Goal: Transaction & Acquisition: Register for event/course

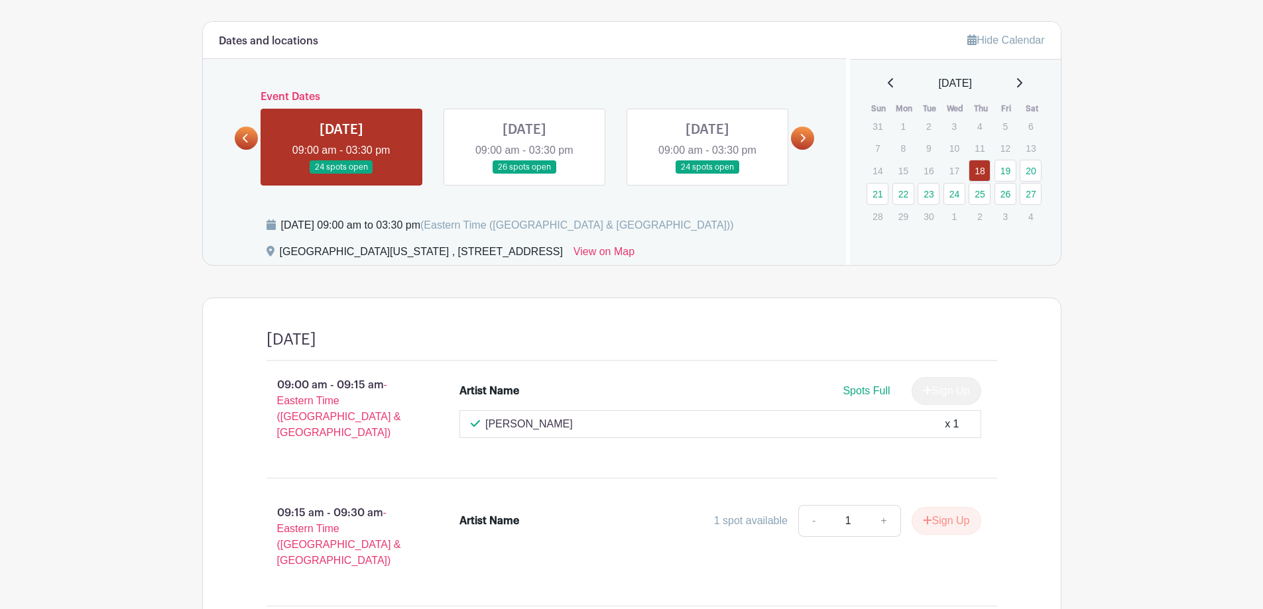
scroll to position [597, 0]
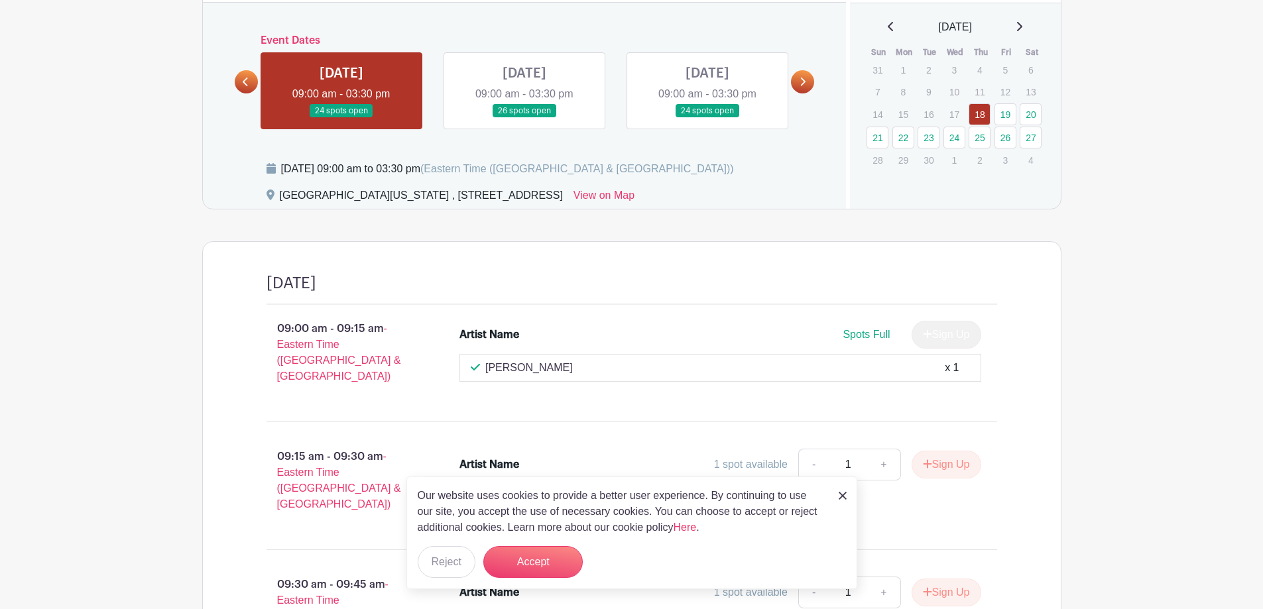
click at [707, 118] on link at bounding box center [707, 118] width 0 height 0
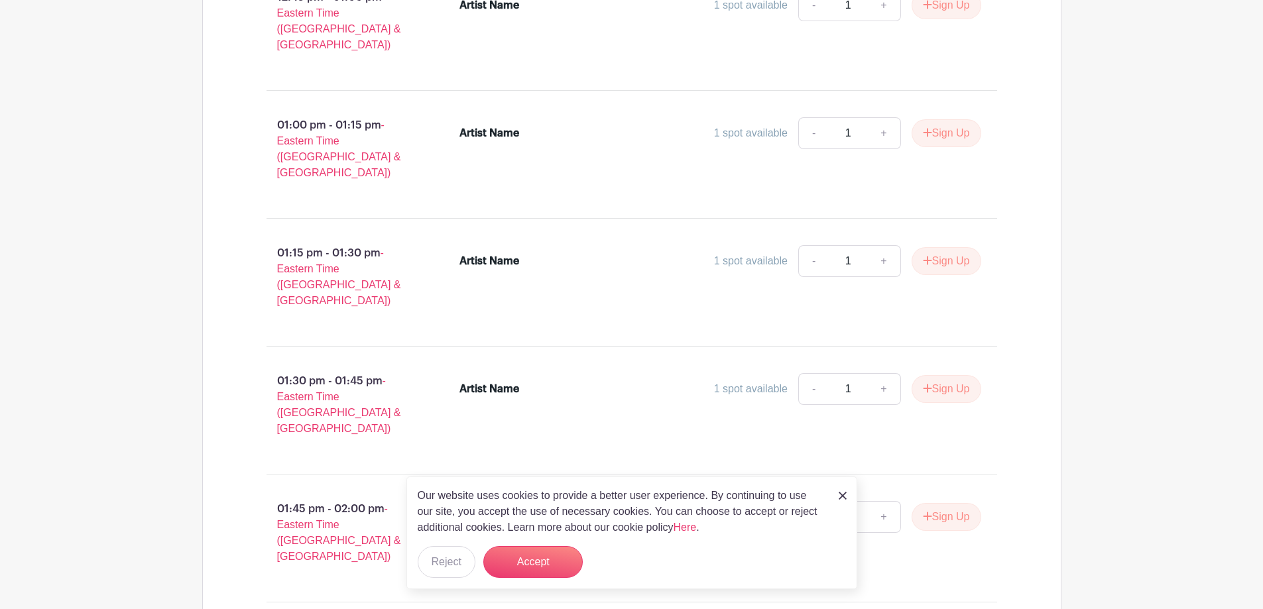
scroll to position [2851, 0]
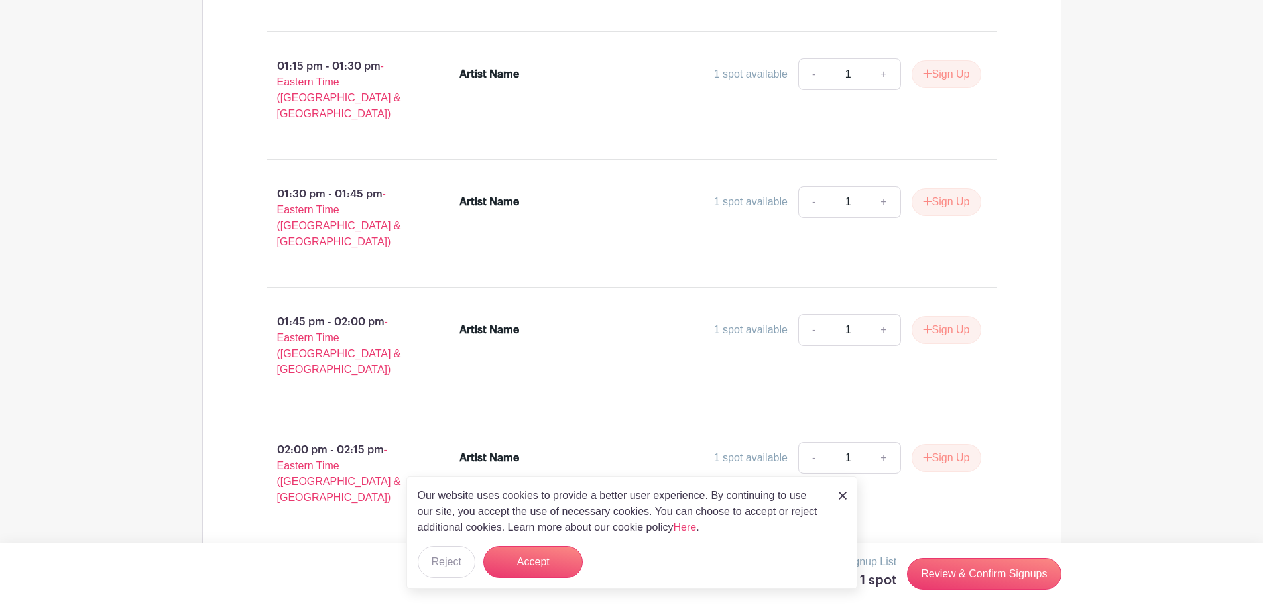
scroll to position [3050, 0]
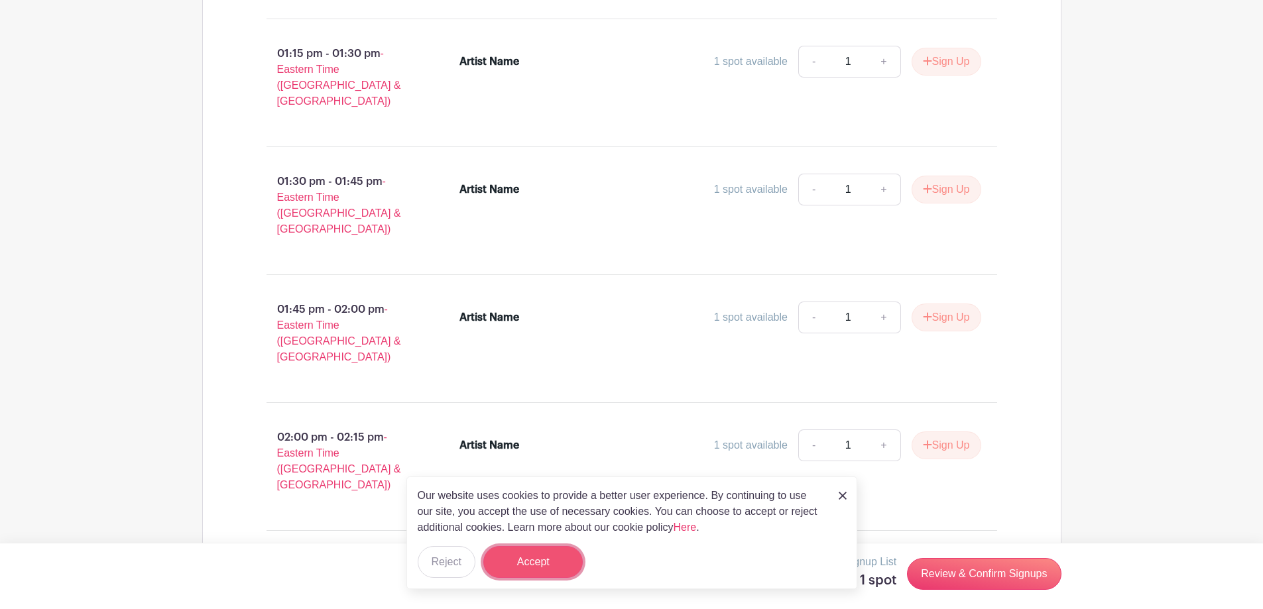
click at [544, 547] on button "Accept" at bounding box center [532, 562] width 99 height 32
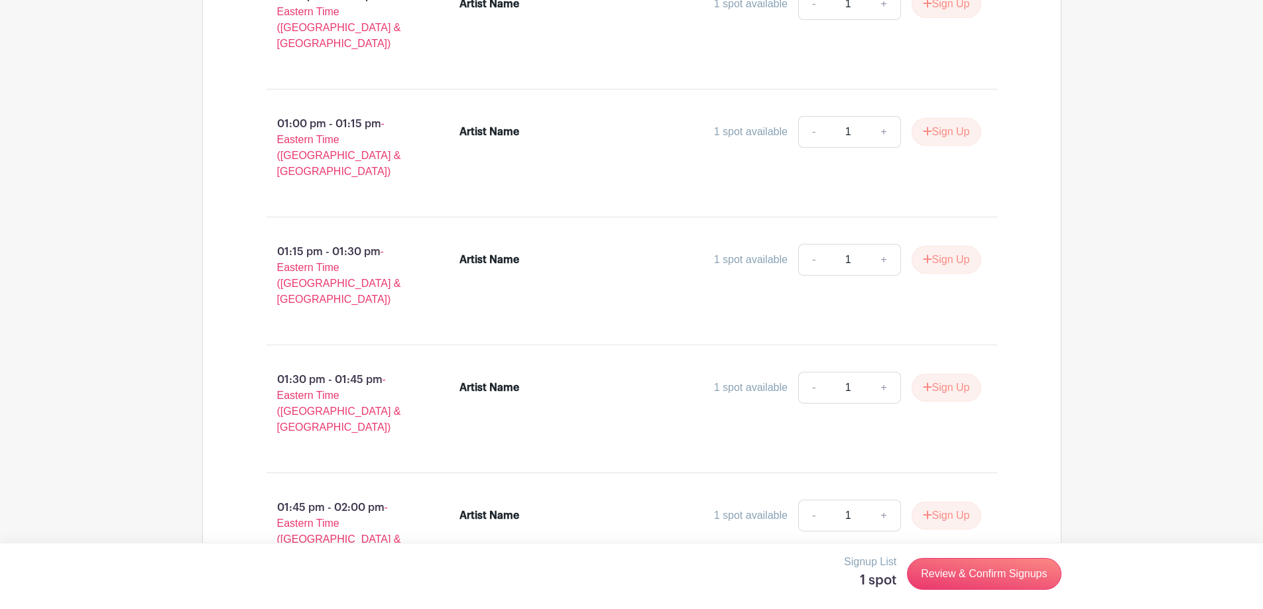
scroll to position [2851, 0]
click at [947, 580] on link "Review & Confirm Signups" at bounding box center [984, 574] width 154 height 32
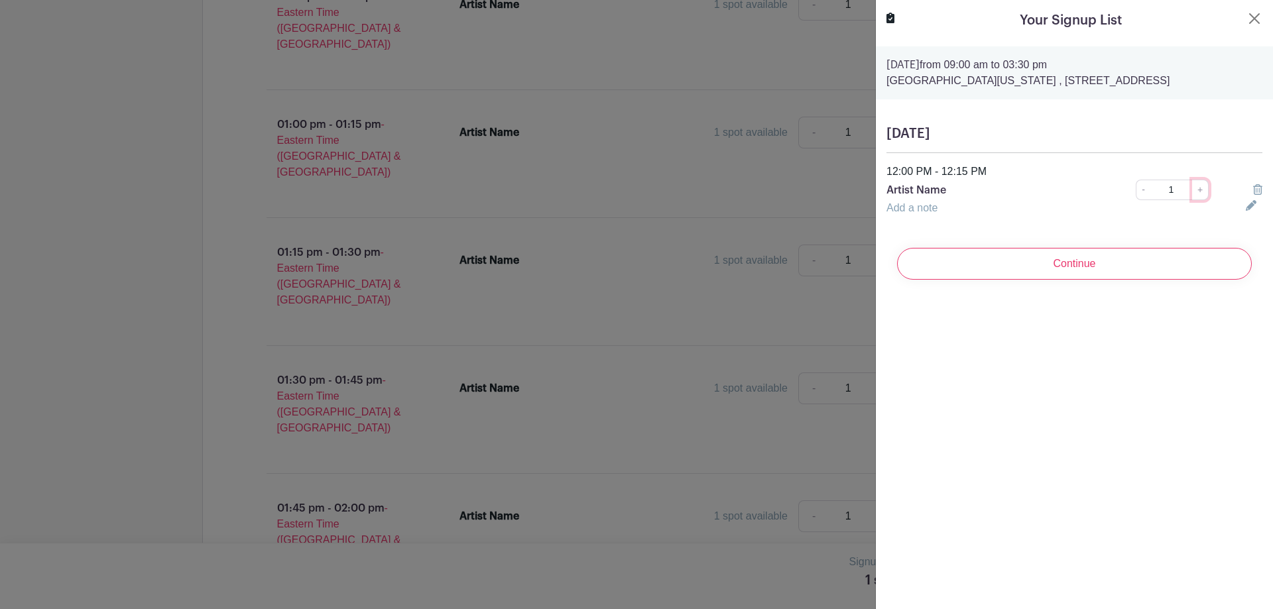
click at [1192, 200] on link "+" at bounding box center [1200, 190] width 17 height 21
click at [1246, 211] on icon at bounding box center [1251, 205] width 11 height 11
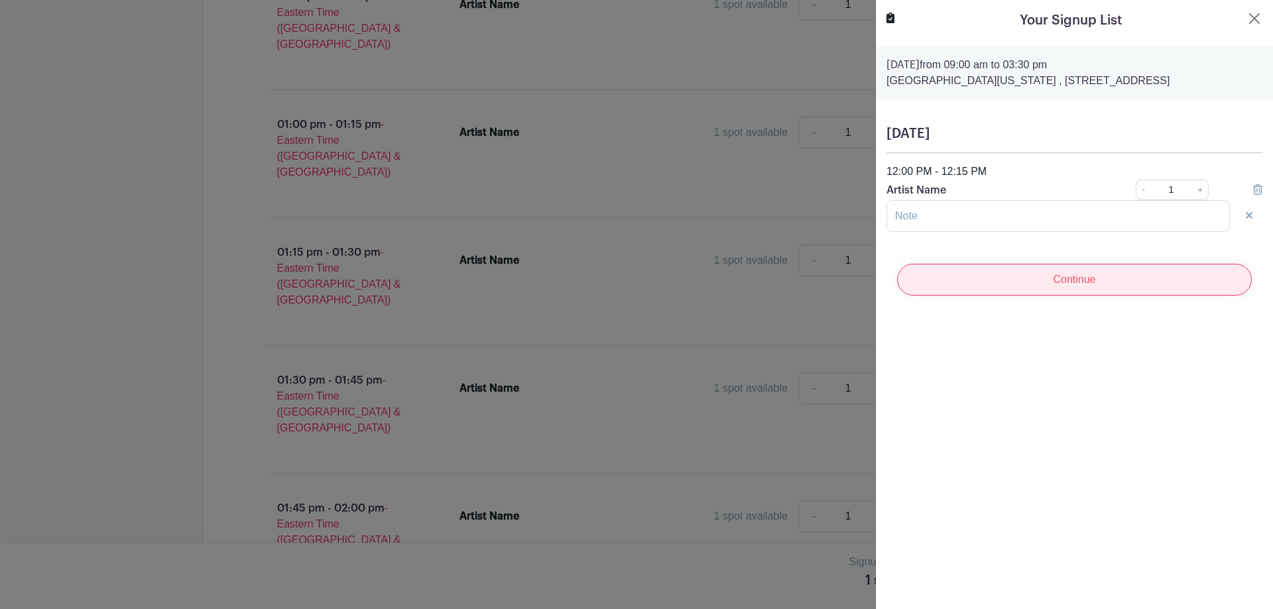
click at [1048, 296] on input "Continue" at bounding box center [1074, 280] width 355 height 32
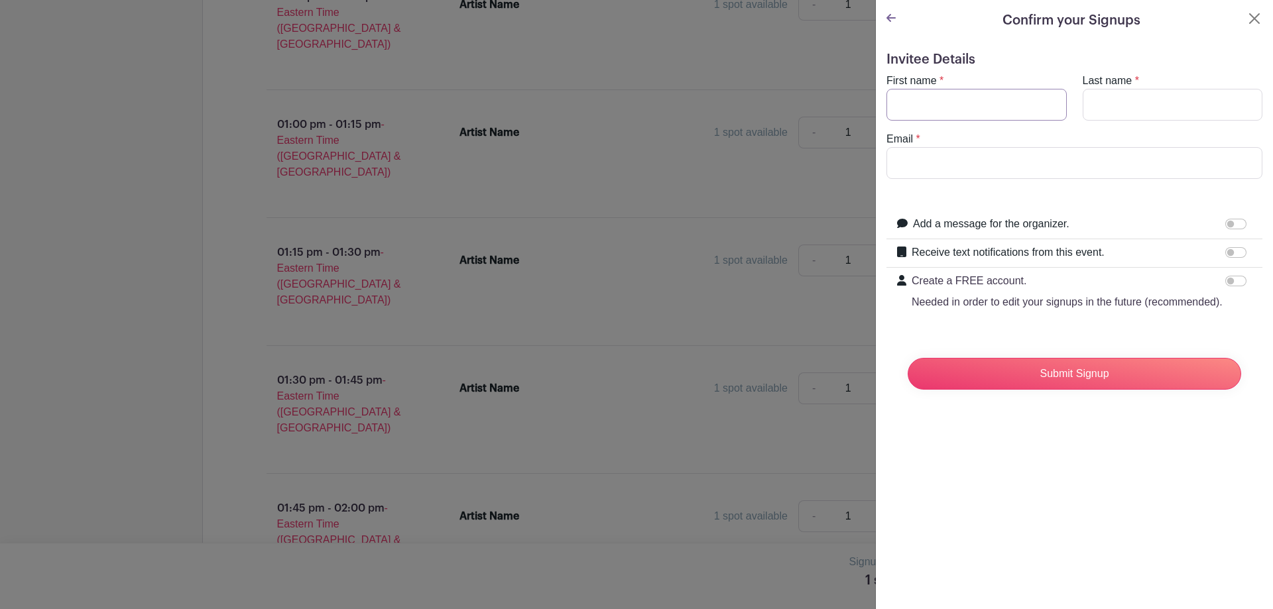
click at [938, 121] on input "First name" at bounding box center [976, 105] width 180 height 32
type input "[PERSON_NAME]"
click at [1115, 120] on input "Last name" at bounding box center [1173, 105] width 180 height 32
type input "Stickloon"
click at [940, 179] on input "Email" at bounding box center [1074, 163] width 376 height 32
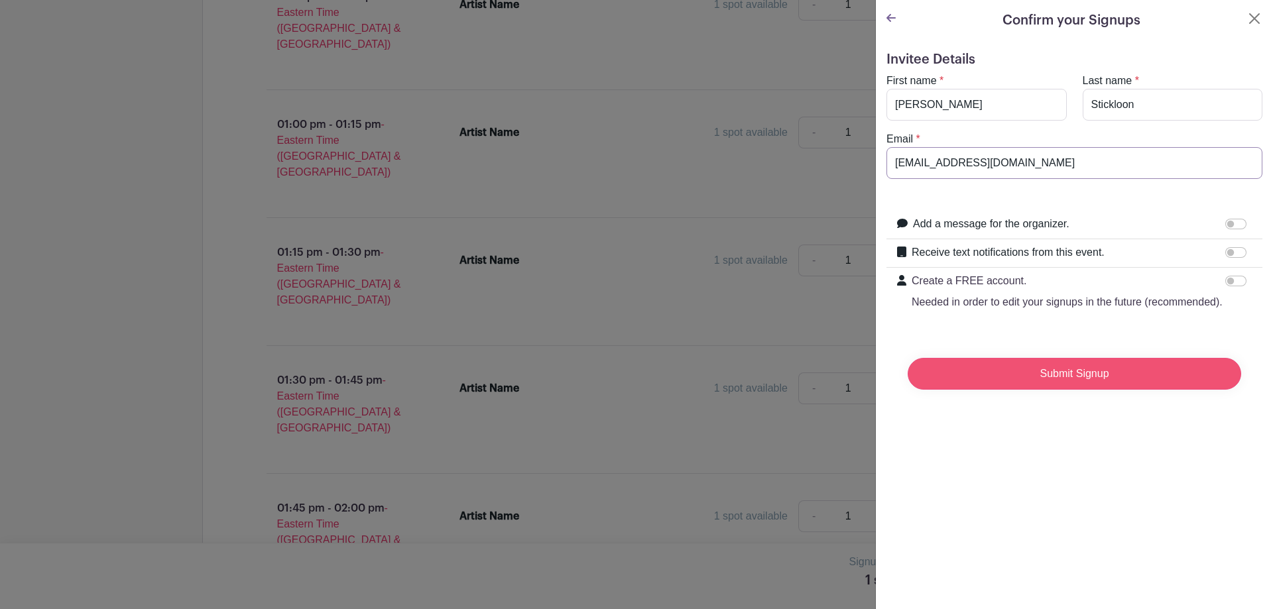
type input "[EMAIL_ADDRESS][DOMAIN_NAME]"
click at [1065, 390] on input "Submit Signup" at bounding box center [1075, 374] width 334 height 32
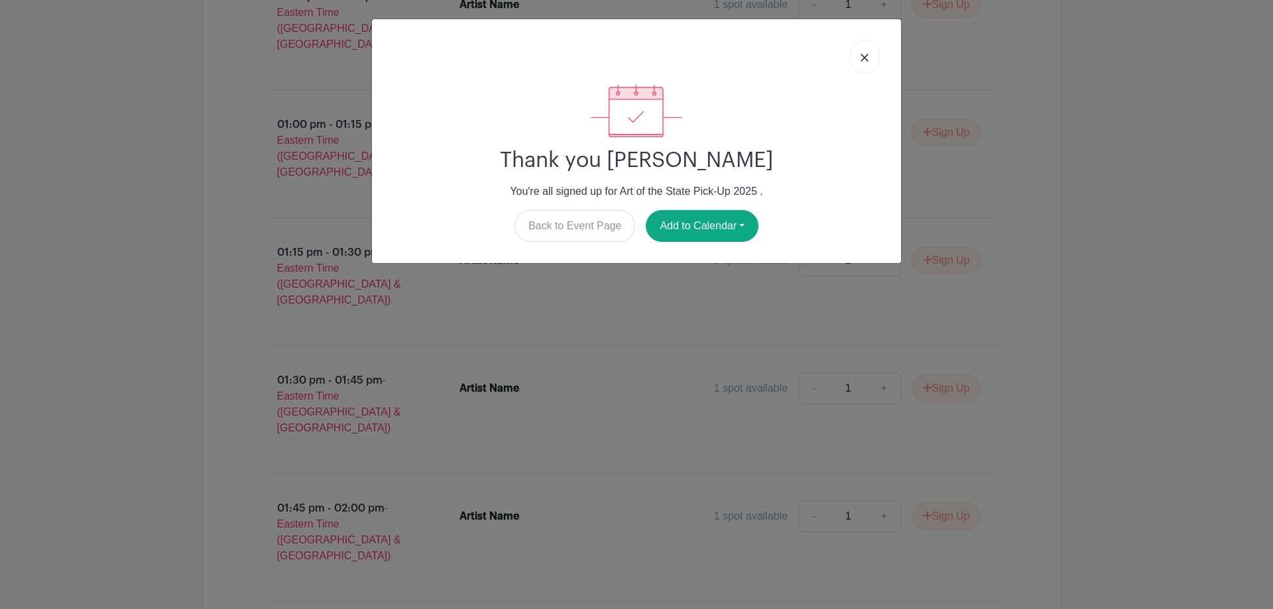
click at [861, 62] on img at bounding box center [865, 58] width 8 height 8
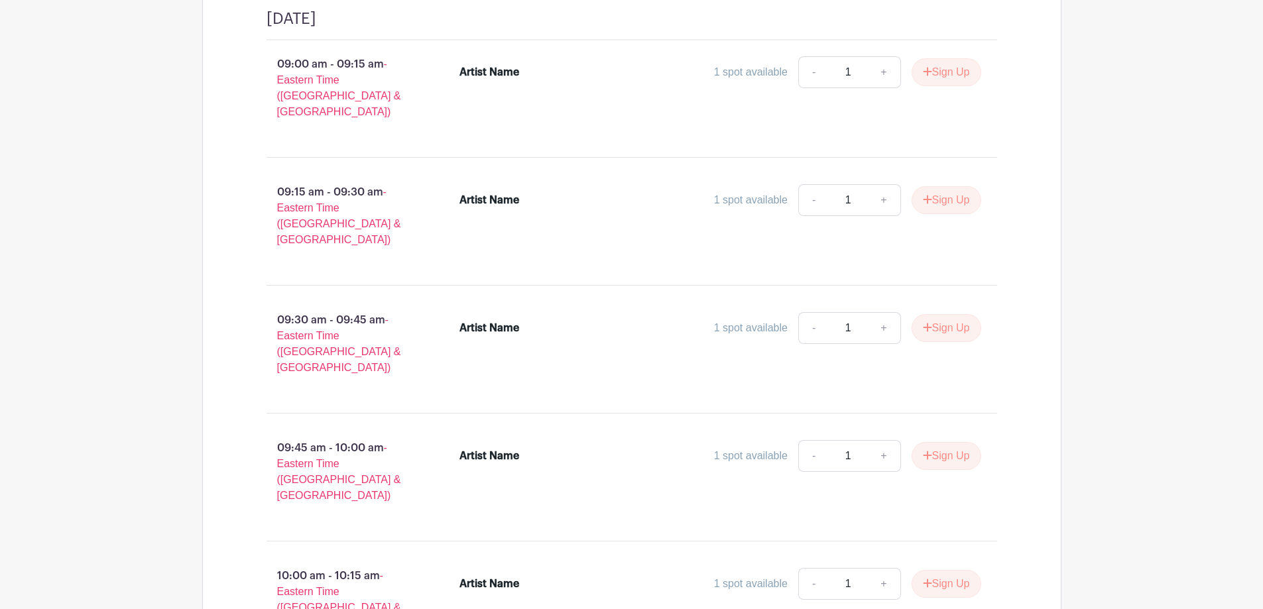
scroll to position [862, 0]
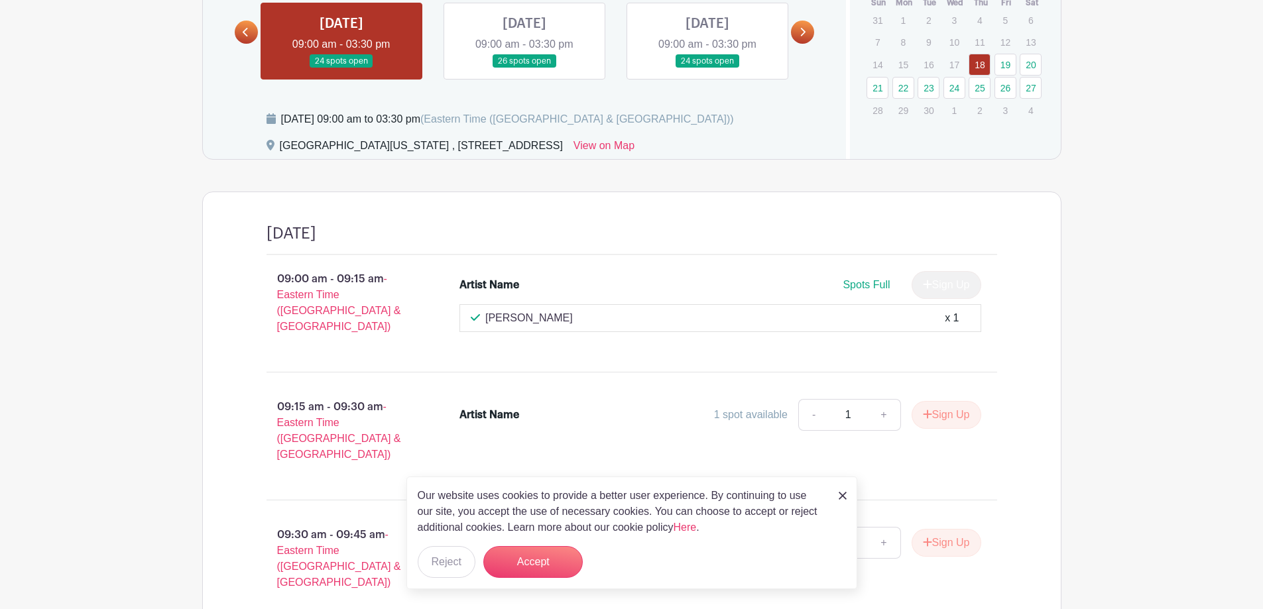
scroll to position [597, 0]
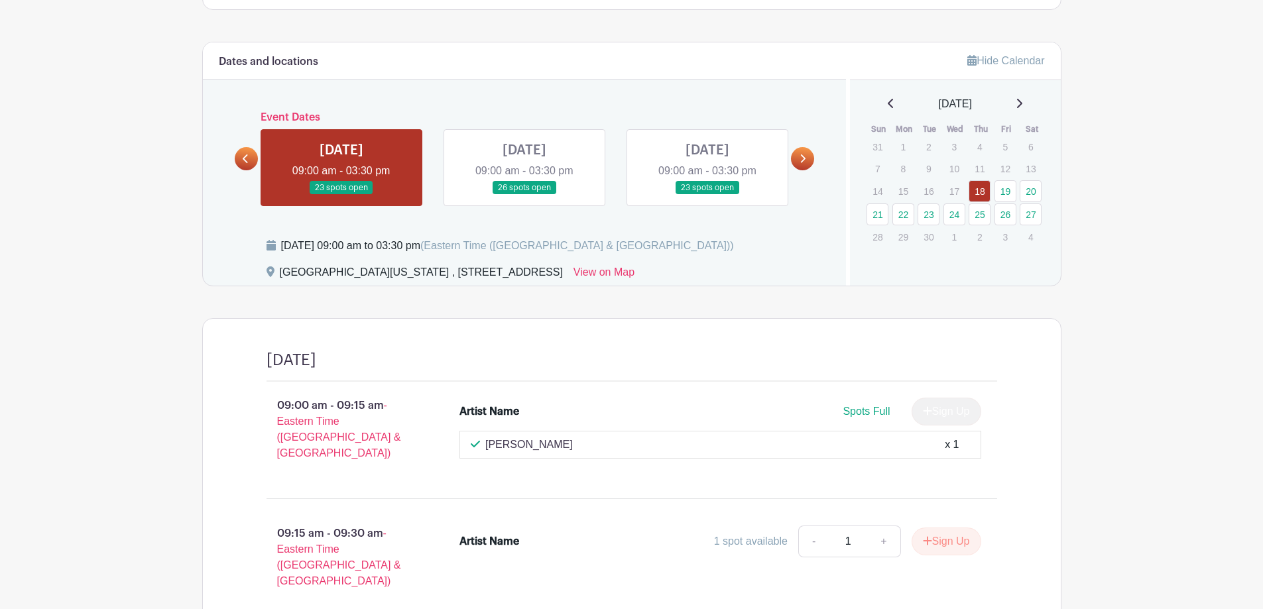
scroll to position [530, 0]
